Goal: Browse casually

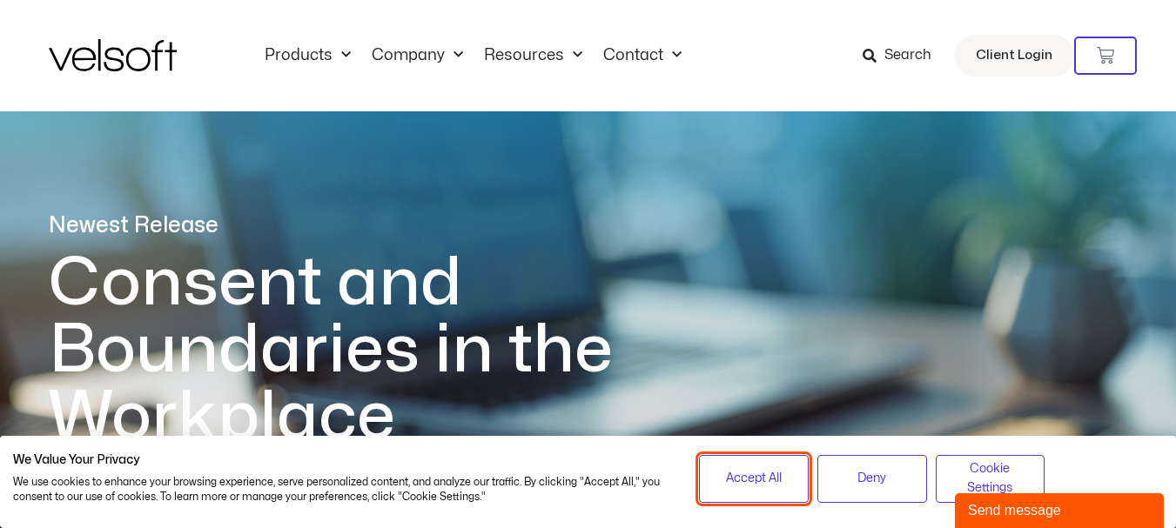
click at [750, 469] on span "Accept All" at bounding box center [754, 478] width 56 height 19
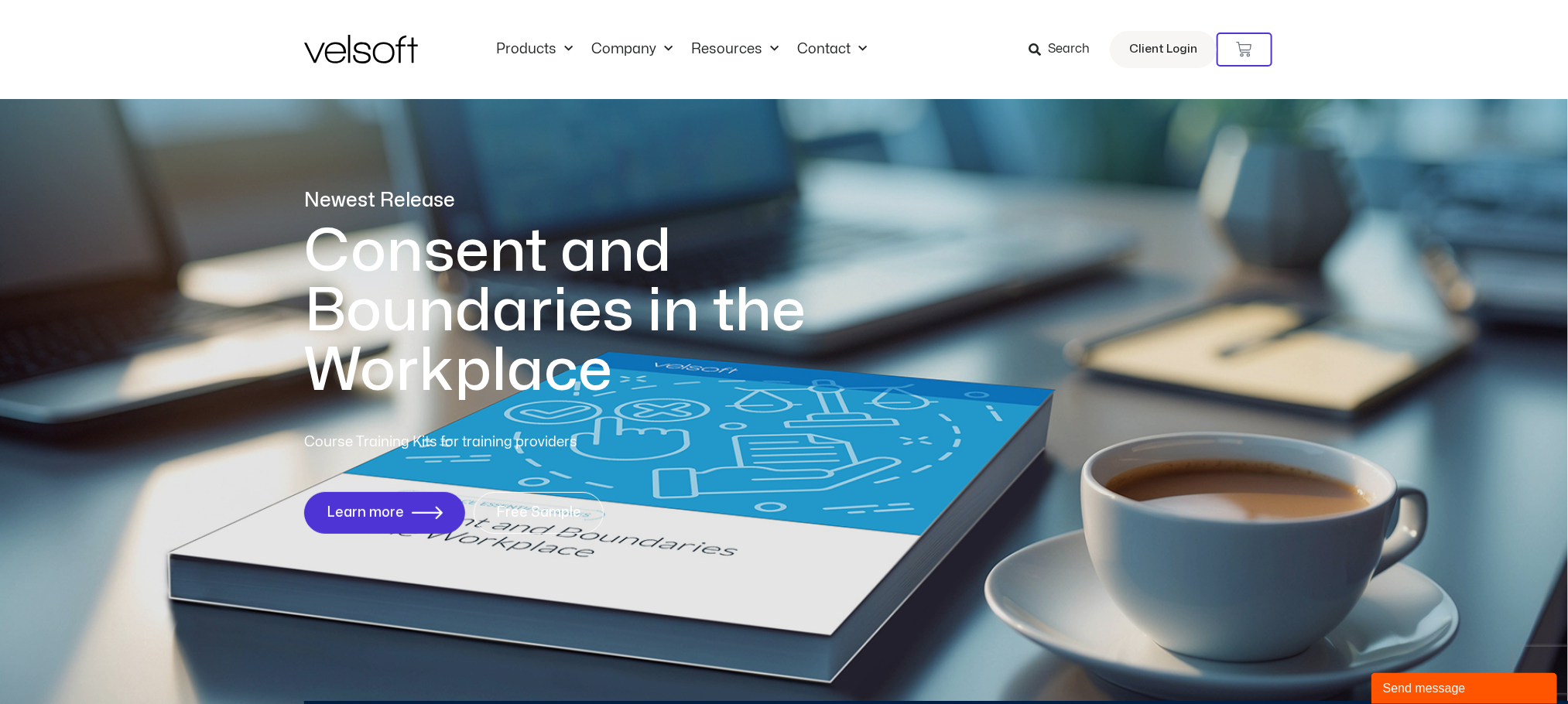
click at [349, 60] on img at bounding box center [361, 49] width 114 height 28
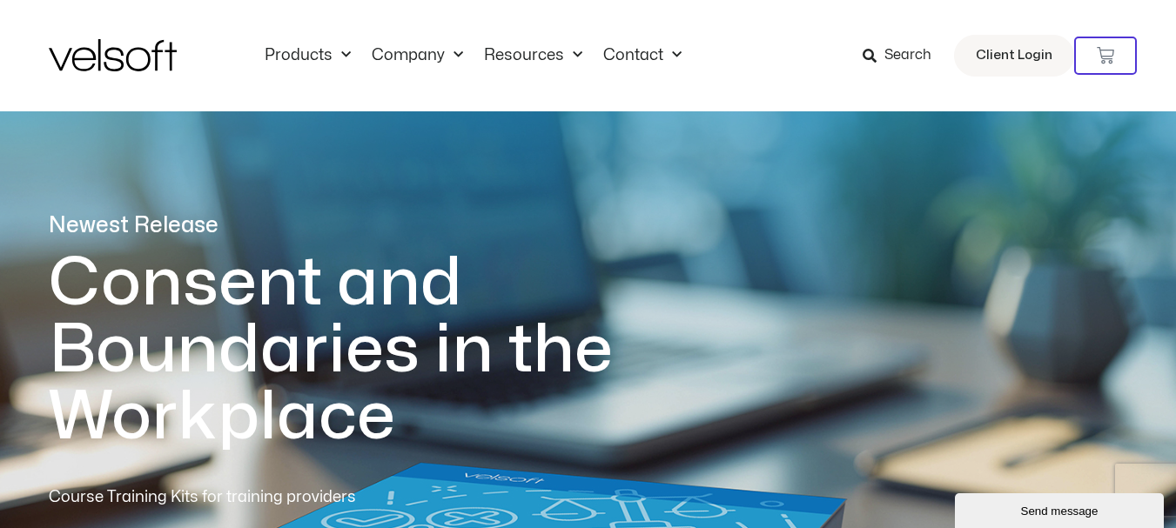
drag, startPoint x: 1363, startPoint y: 26, endPoint x: 565, endPoint y: 167, distance: 810.7
click at [555, 158] on div "1 of 1" at bounding box center [588, 154] width 1079 height 113
